Goal: Task Accomplishment & Management: Manage account settings

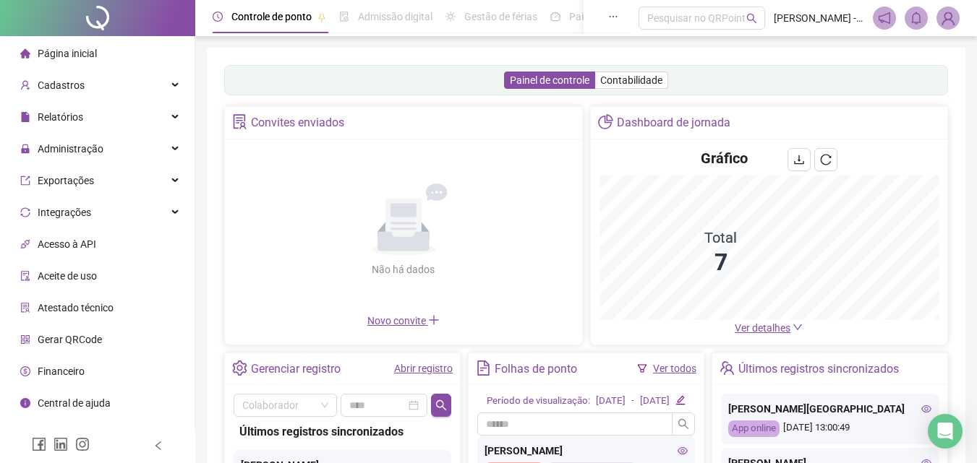
scroll to position [145, 0]
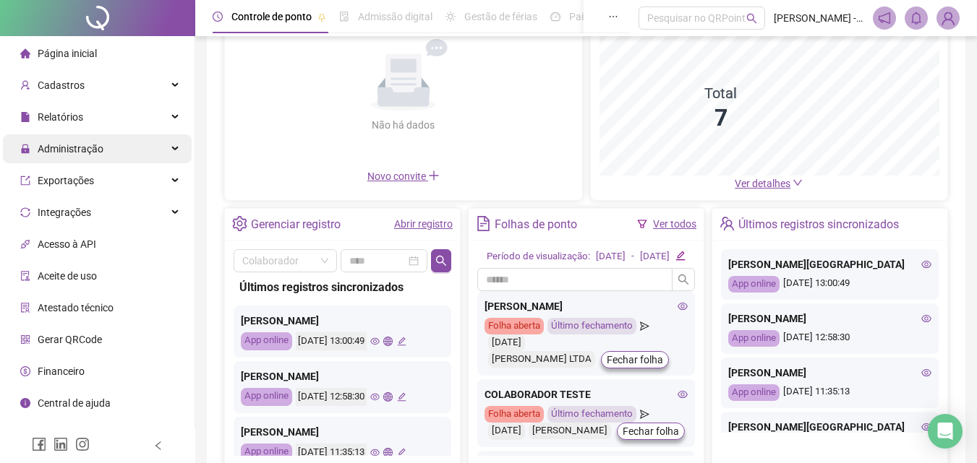
click at [121, 142] on div "Administração" at bounding box center [97, 148] width 189 height 29
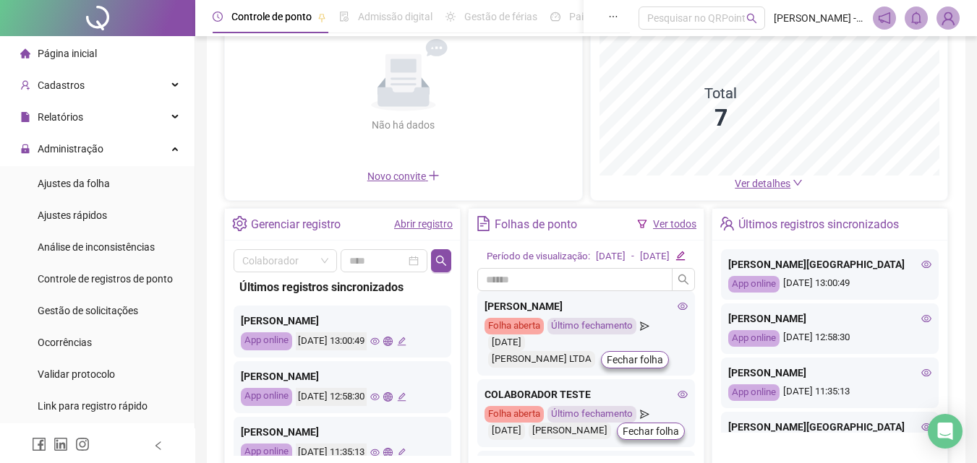
click at [142, 325] on ul "Ajustes da folha Ajustes rápidos Análise de inconsistências Controle de registr…" at bounding box center [97, 294] width 194 height 257
click at [139, 322] on li "Gestão de solicitações" at bounding box center [97, 310] width 189 height 29
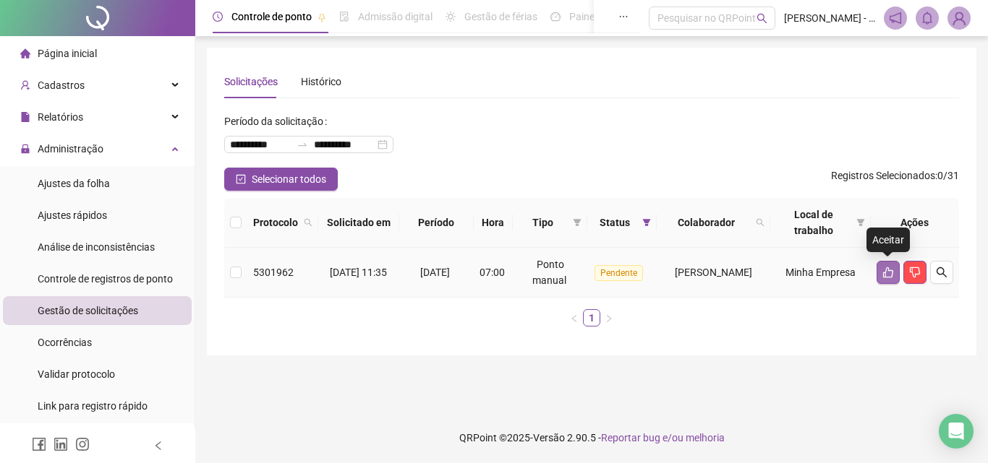
click at [889, 278] on icon "like" at bounding box center [888, 273] width 10 height 11
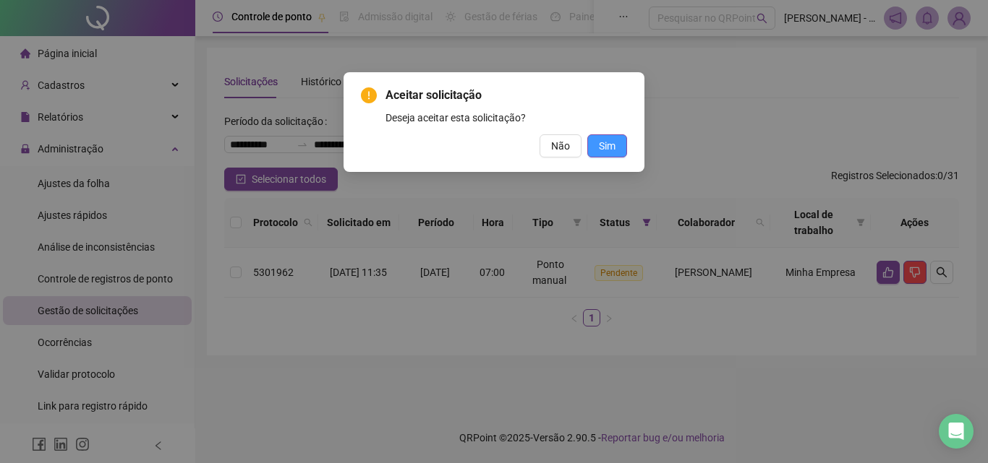
click at [617, 144] on button "Sim" at bounding box center [607, 145] width 40 height 23
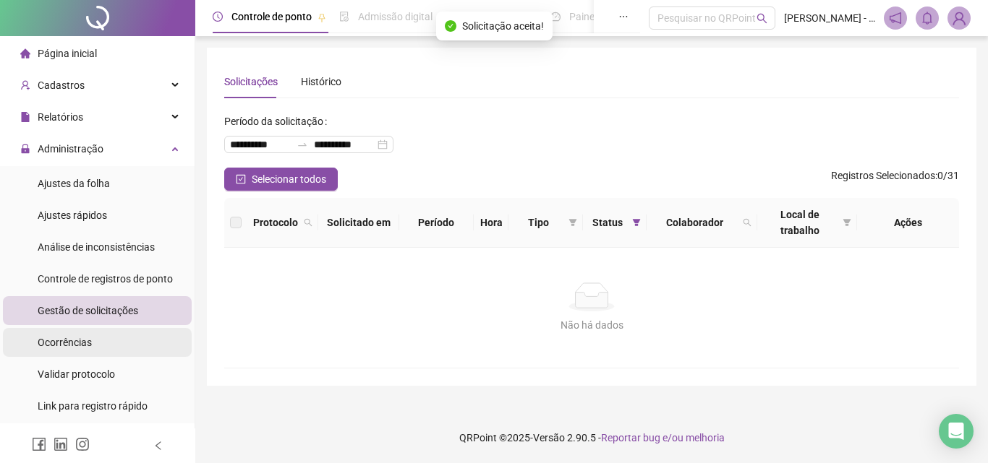
click at [130, 332] on li "Ocorrências" at bounding box center [97, 342] width 189 height 29
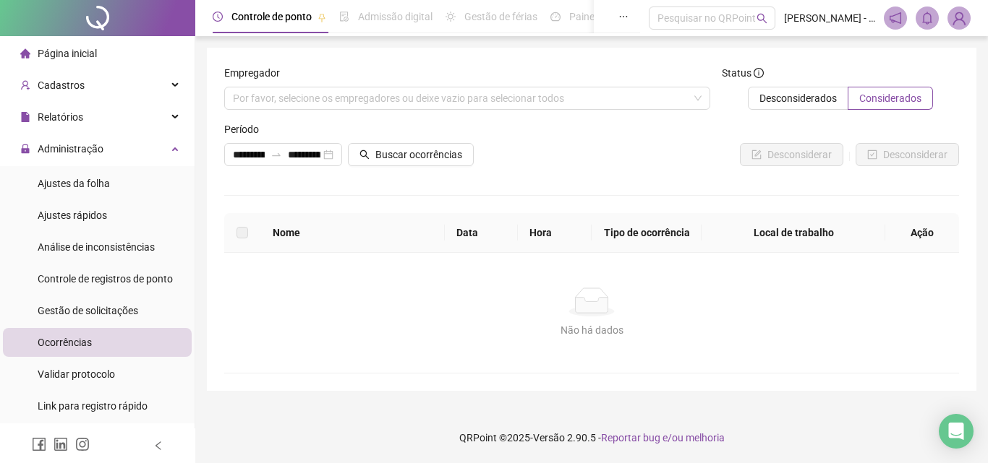
click at [103, 56] on li "Página inicial" at bounding box center [97, 53] width 189 height 29
